Goal: Navigation & Orientation: Find specific page/section

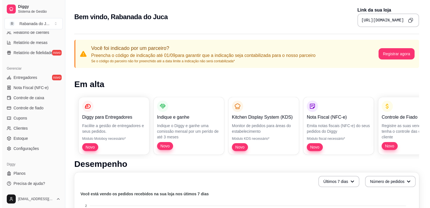
scroll to position [59, 0]
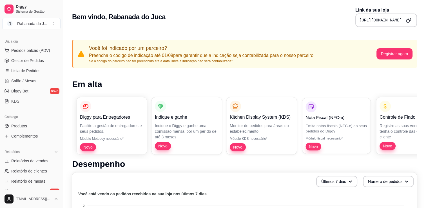
click at [312, 146] on span "Novo" at bounding box center [313, 146] width 13 height 5
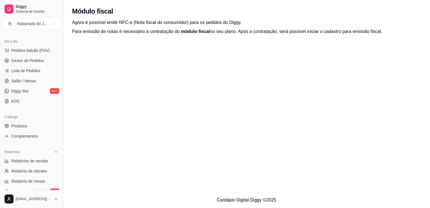
click at [61, 40] on button "Toggle Sidebar" at bounding box center [63, 104] width 5 height 208
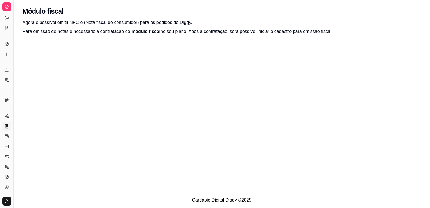
scroll to position [22, 0]
click at [12, 36] on button "Toggle Sidebar" at bounding box center [13, 104] width 5 height 208
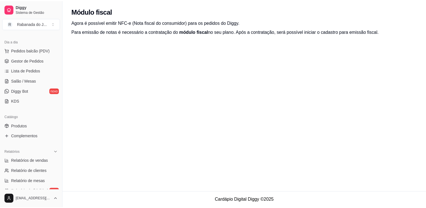
scroll to position [0, 0]
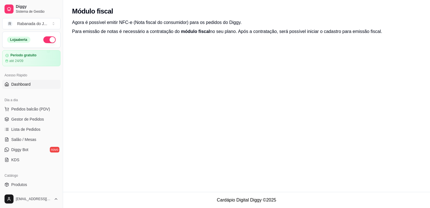
click at [28, 85] on span "Dashboard" at bounding box center [20, 84] width 19 height 6
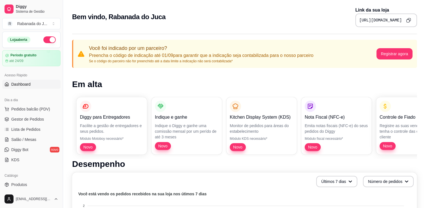
click at [408, 19] on icon "Copy to clipboard" at bounding box center [408, 20] width 5 height 5
